Goal: Check status: Check status

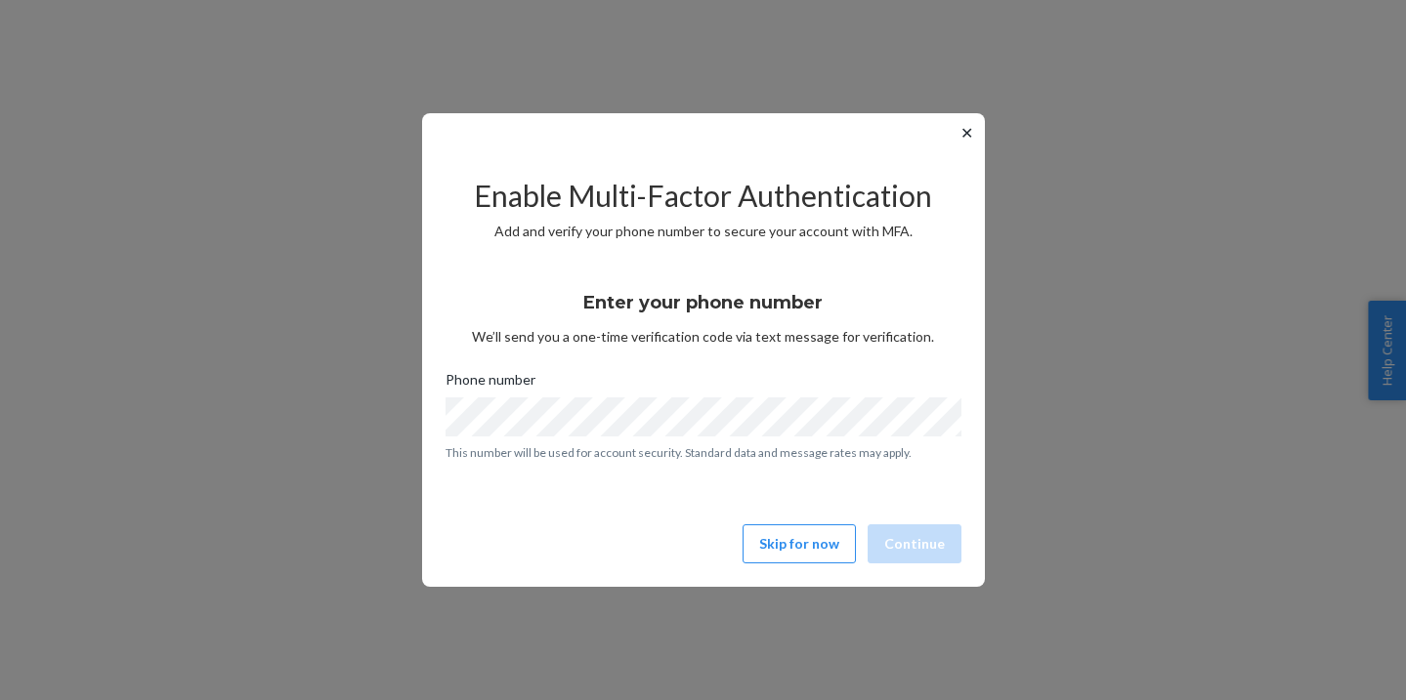
click at [964, 138] on button "✕" at bounding box center [966, 132] width 21 height 23
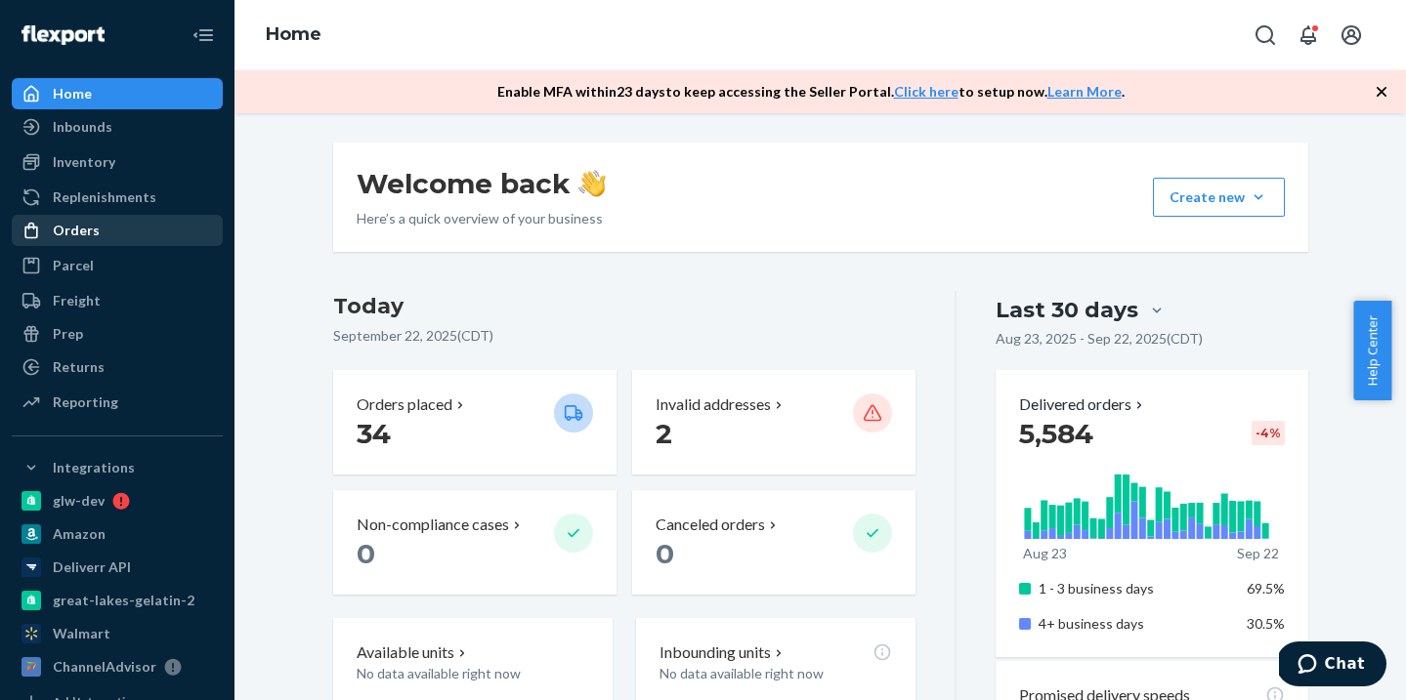
click at [96, 234] on div "Orders" at bounding box center [76, 231] width 47 height 20
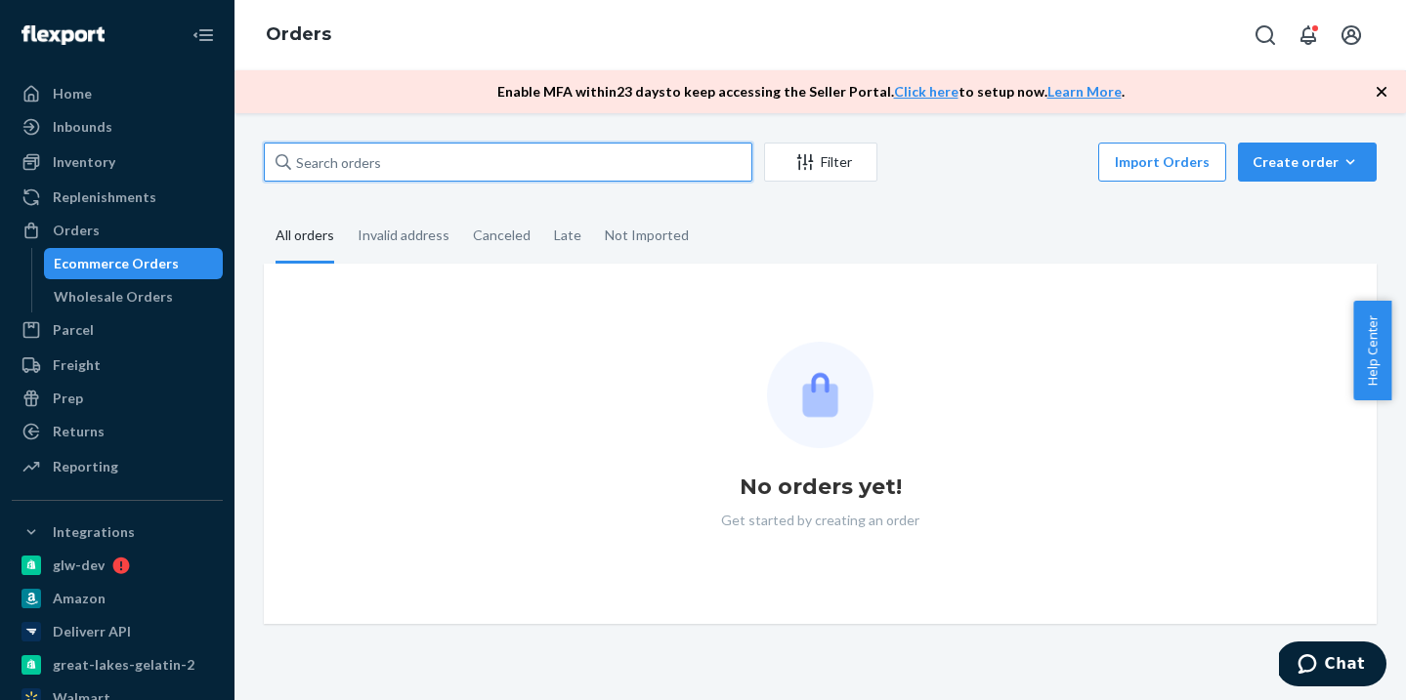
click at [515, 166] on input "text" at bounding box center [508, 162] width 488 height 39
paste input "w582589"
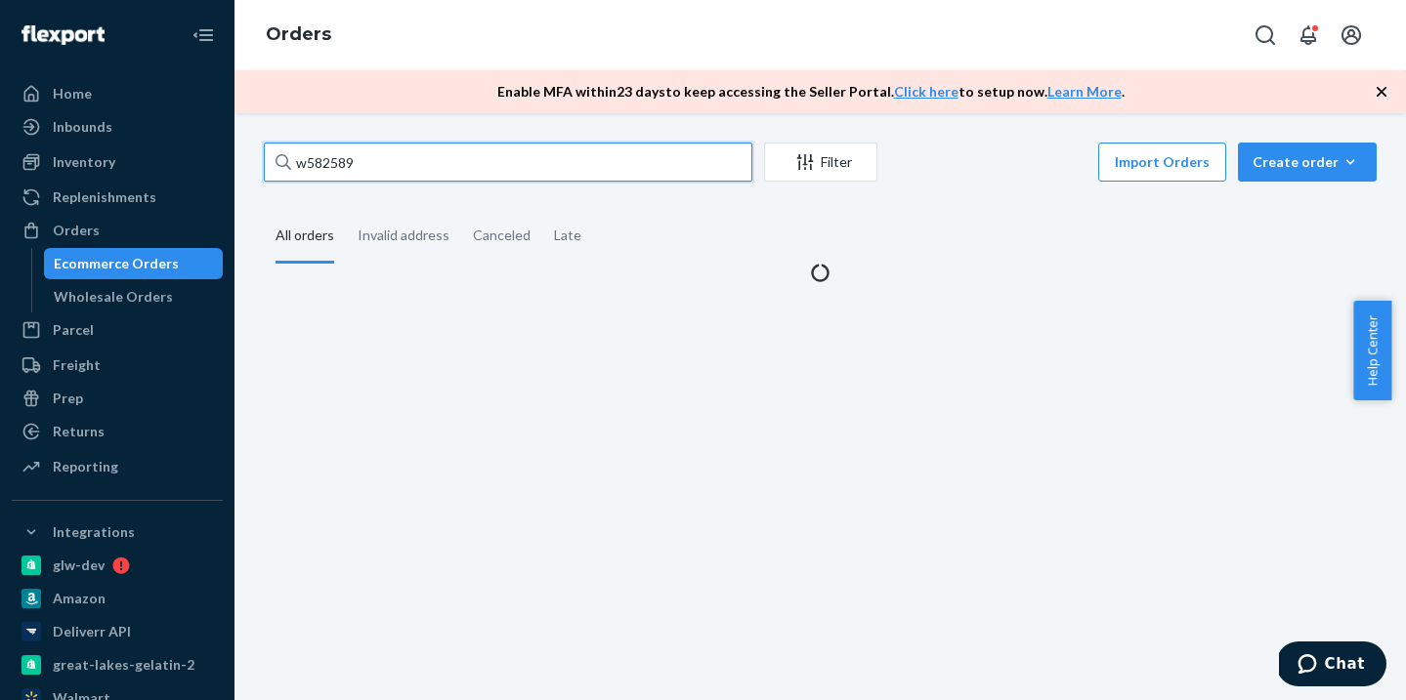
type input "w582589"
